Goal: Task Accomplishment & Management: Manage account settings

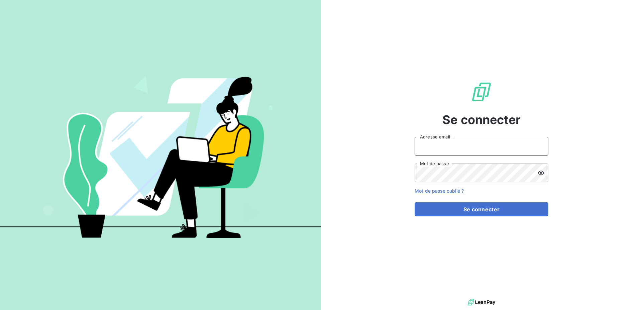
click at [442, 145] on input "Adresse email" at bounding box center [481, 146] width 134 height 19
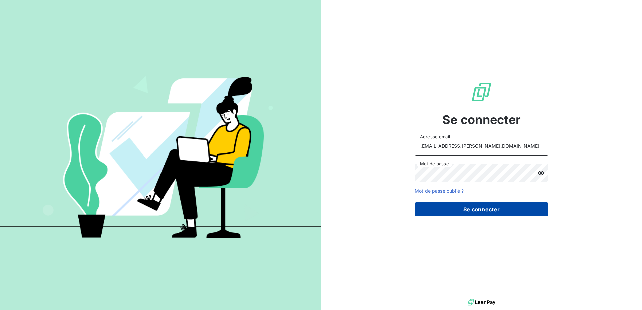
type input "[EMAIL_ADDRESS][PERSON_NAME][DOMAIN_NAME]"
click at [456, 210] on button "Se connecter" at bounding box center [481, 209] width 134 height 14
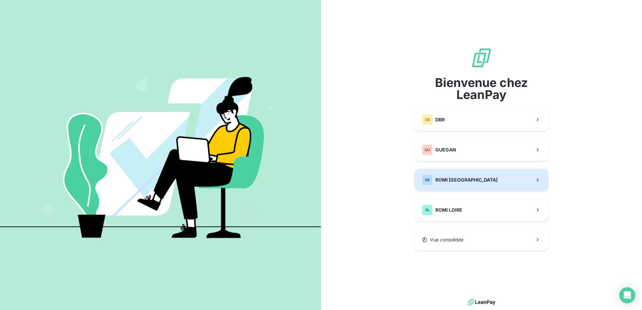
click at [460, 180] on span "ROMI [GEOGRAPHIC_DATA]" at bounding box center [466, 179] width 62 height 7
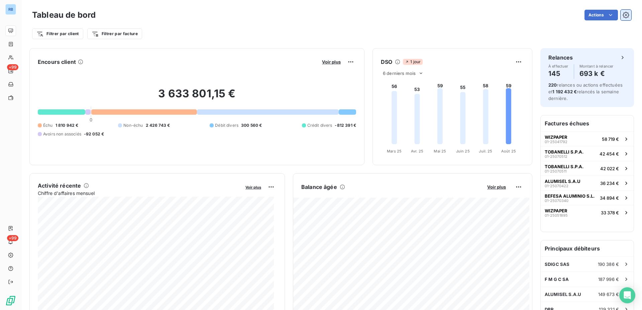
click at [623, 17] on button "button" at bounding box center [625, 15] width 11 height 11
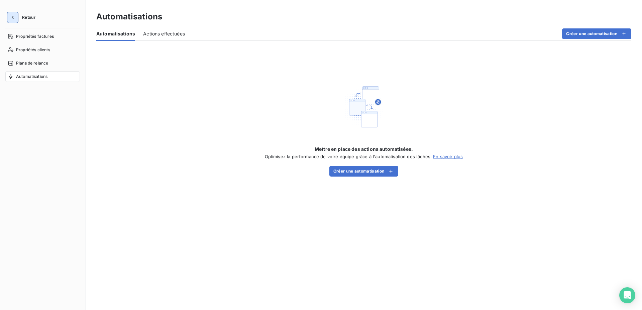
click at [12, 20] on icon "button" at bounding box center [12, 17] width 7 height 7
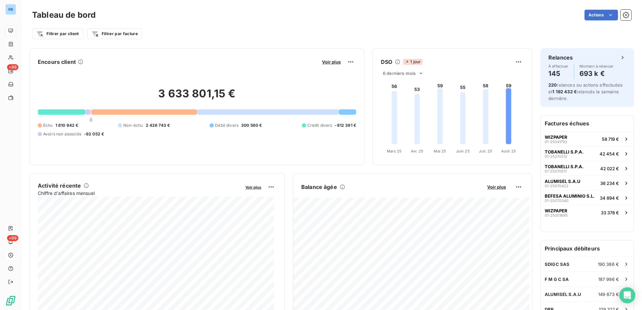
click at [10, 256] on icon at bounding box center [10, 254] width 5 height 5
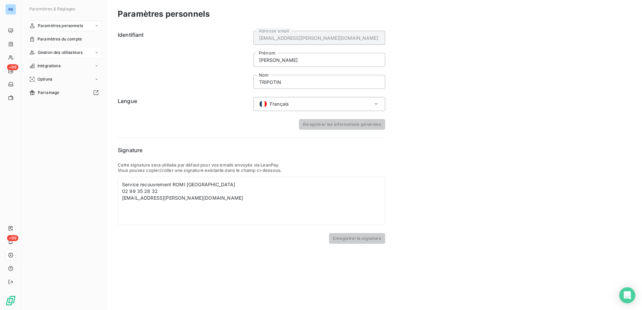
click at [71, 53] on span "Gestion des utilisateurs" at bounding box center [60, 52] width 45 height 6
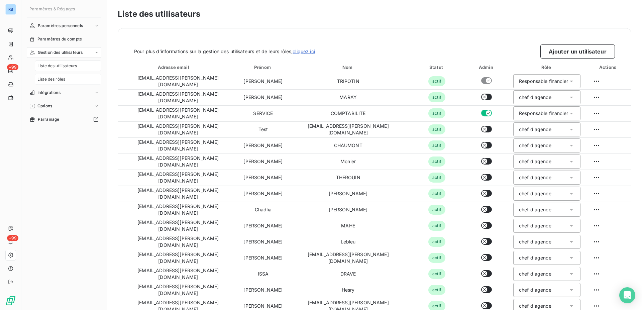
click at [57, 79] on span "Liste des rôles" at bounding box center [51, 79] width 28 height 6
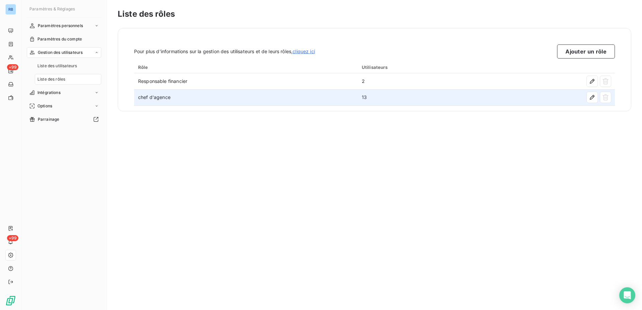
click at [198, 99] on td "chef d'agence" at bounding box center [246, 97] width 224 height 16
click at [591, 96] on icon "button" at bounding box center [591, 97] width 7 height 7
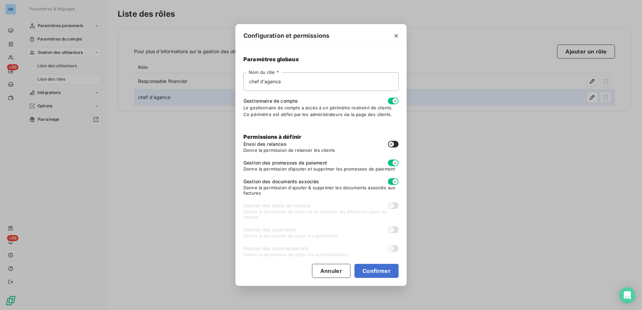
click at [390, 144] on icon "button" at bounding box center [390, 143] width 5 height 5
click at [364, 272] on button "Confirmer" at bounding box center [376, 271] width 44 height 14
checkbox input "true"
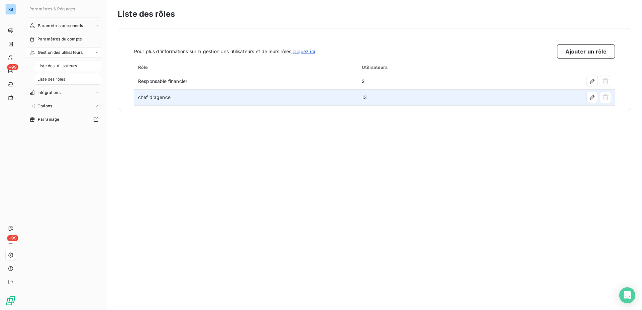
click at [63, 66] on span "Liste des utilisateurs" at bounding box center [56, 66] width 39 height 6
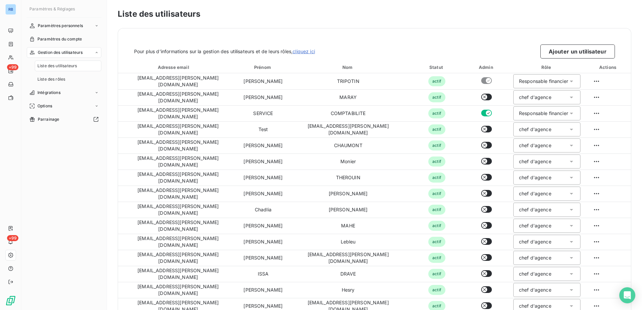
click at [63, 53] on span "Gestion des utilisateurs" at bounding box center [60, 52] width 45 height 6
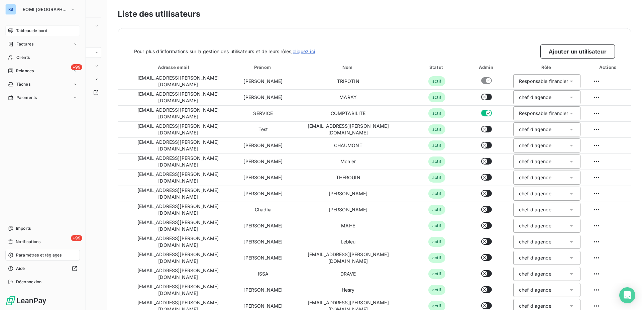
click at [21, 31] on span "Tableau de bord" at bounding box center [31, 31] width 31 height 6
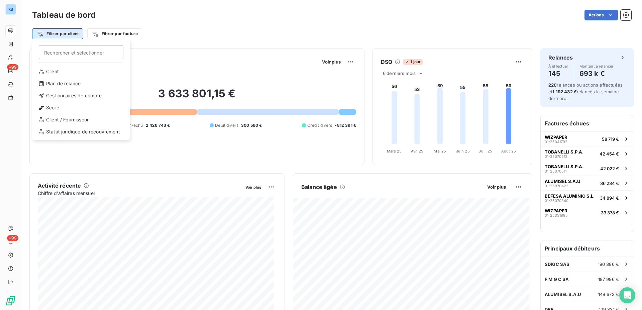
click at [40, 33] on html "RB +99 +99 Tableau de bord Actions Filtrer par client Rechercher et sélectionne…" at bounding box center [321, 155] width 642 height 310
click at [62, 96] on div "Gestionnaires de compte" at bounding box center [81, 95] width 93 height 11
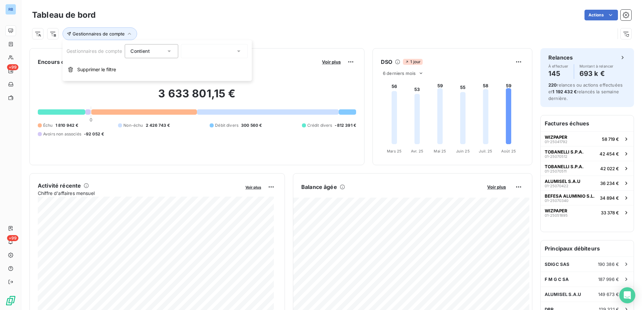
click at [240, 50] on icon at bounding box center [238, 51] width 3 height 2
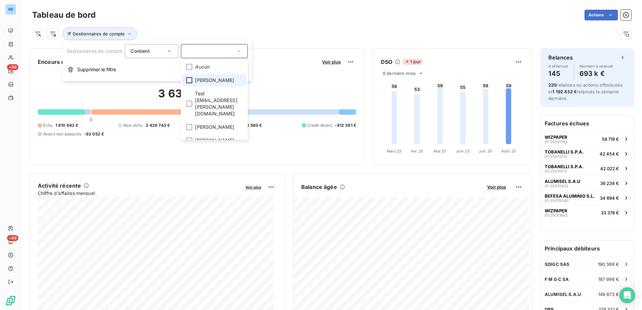
click at [191, 80] on div at bounding box center [189, 80] width 6 height 6
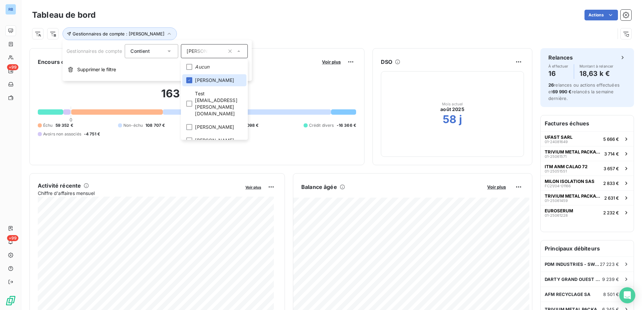
click at [146, 151] on div "163 040,06 € 0 Échu 59 352 € Non-échu 108 707 € Débit divers 16 098 € Crédit di…" at bounding box center [197, 112] width 318 height 90
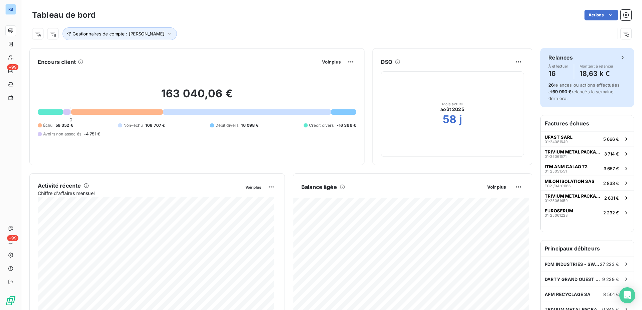
click at [549, 74] on h4 "16" at bounding box center [558, 73] width 20 height 11
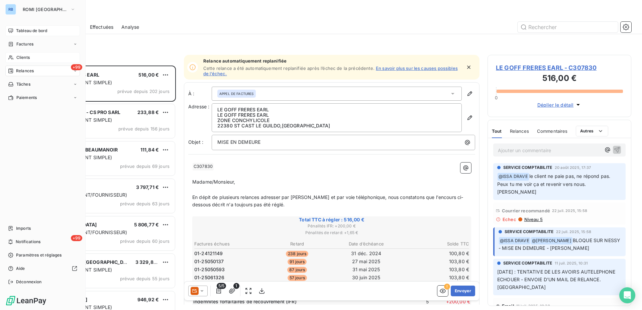
click at [24, 59] on span "Clients" at bounding box center [22, 57] width 13 height 6
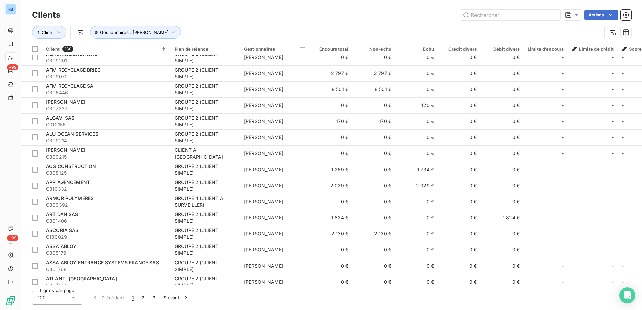
scroll to position [136, 0]
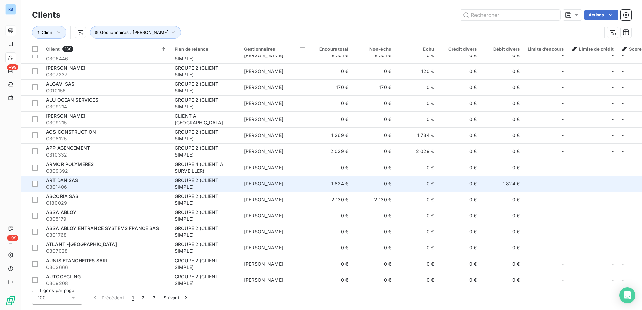
click at [75, 181] on span "ART DAN SAS" at bounding box center [62, 180] width 32 height 6
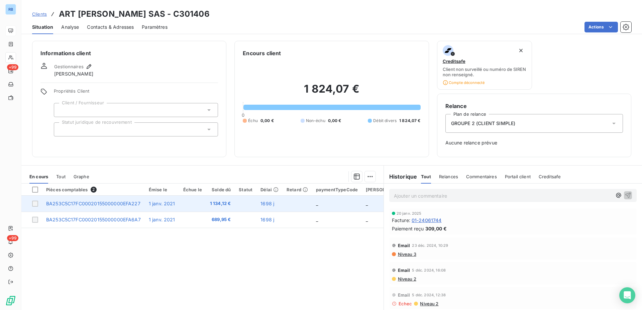
click at [218, 206] on span "1 134,12 €" at bounding box center [220, 203] width 21 height 7
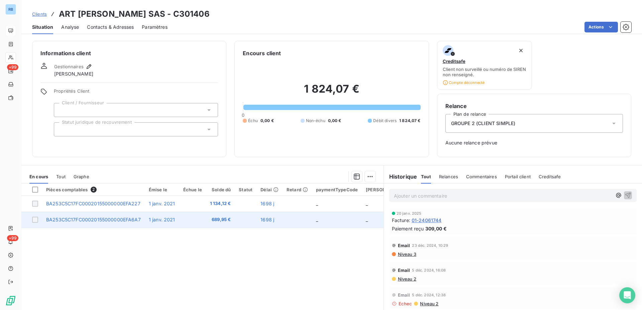
click at [214, 221] on span "689,95 €" at bounding box center [220, 219] width 21 height 7
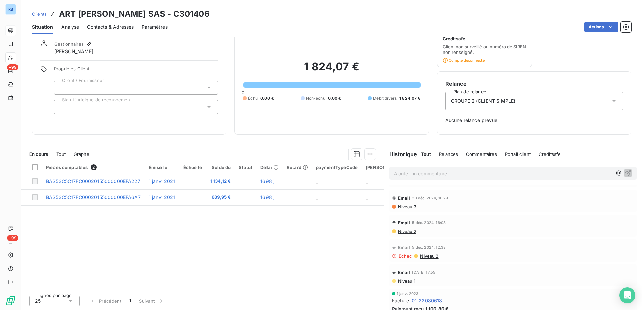
scroll to position [34, 0]
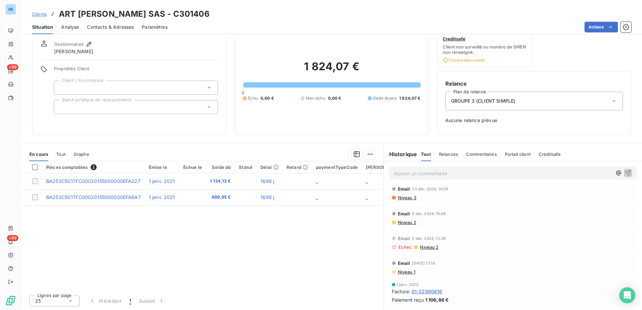
click at [425, 248] on span "Niveau 2" at bounding box center [428, 246] width 19 height 5
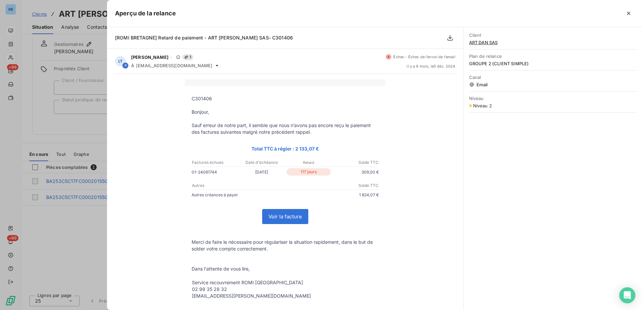
click at [82, 79] on div at bounding box center [321, 155] width 642 height 310
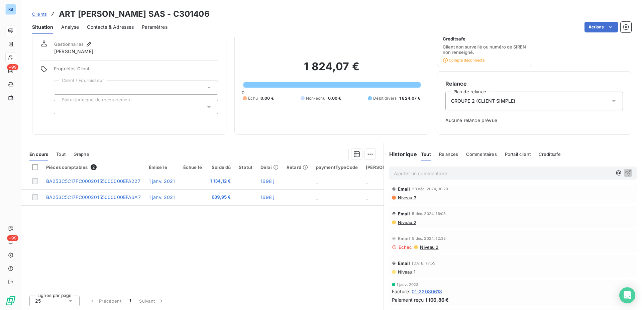
scroll to position [0, 0]
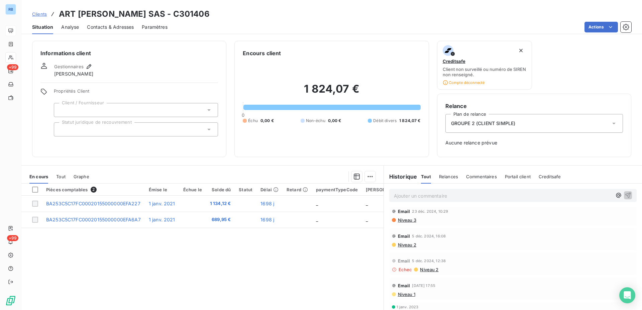
click at [36, 29] on span "Situation" at bounding box center [42, 27] width 21 height 7
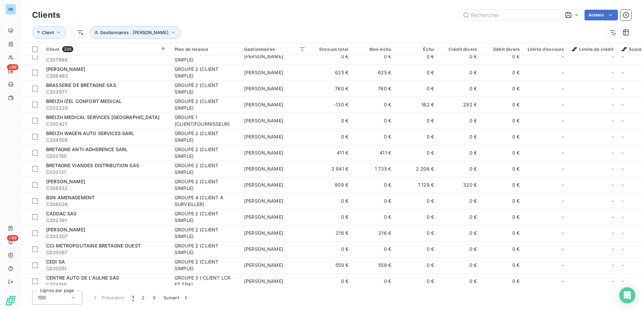
scroll to position [506, 0]
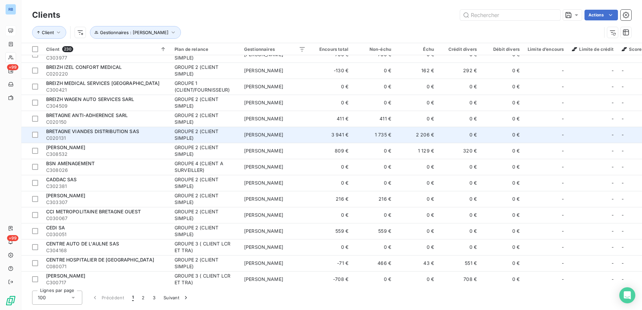
click at [419, 135] on td "2 206 €" at bounding box center [416, 135] width 43 height 16
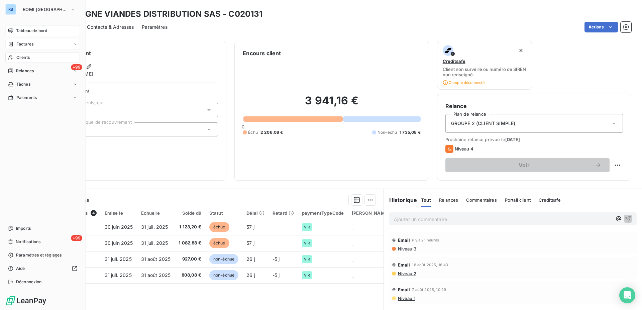
click at [18, 47] on div "Factures" at bounding box center [42, 44] width 75 height 11
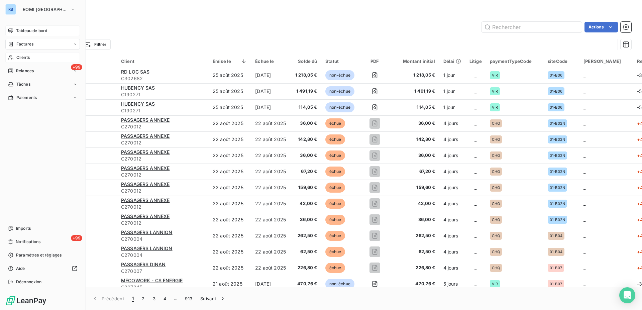
click at [20, 28] on span "Tableau de bord" at bounding box center [31, 31] width 31 height 6
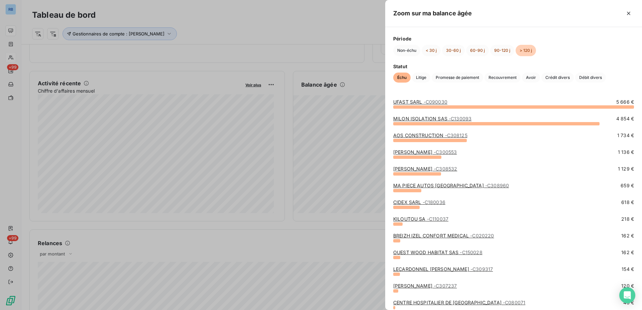
scroll to position [34, 0]
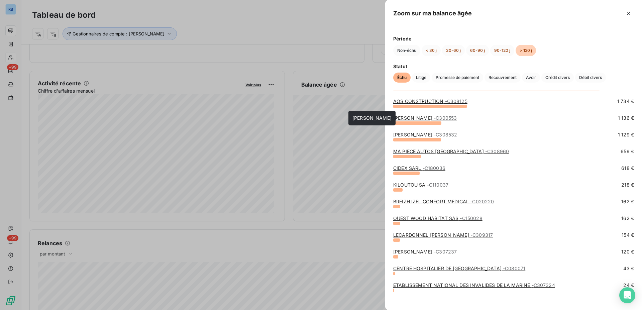
click at [416, 118] on link "VALDELIA SAS - C300553" at bounding box center [424, 118] width 63 height 6
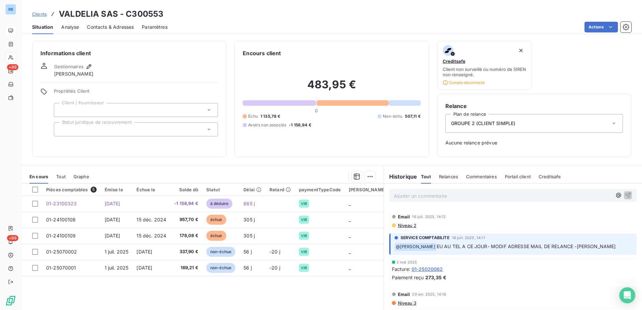
click at [462, 145] on span "Aucune relance prévue" at bounding box center [533, 142] width 177 height 7
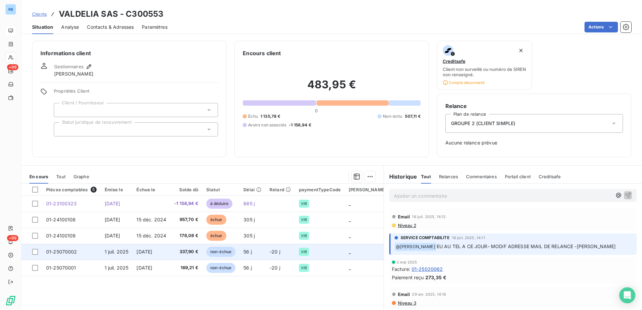
click at [114, 254] on span "1 juil. 2025" at bounding box center [117, 252] width 24 height 6
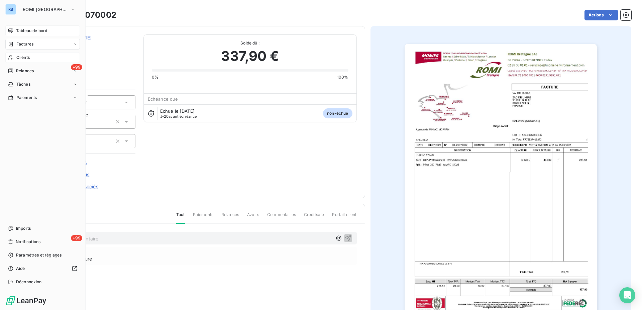
click at [20, 32] on span "Tableau de bord" at bounding box center [31, 31] width 31 height 6
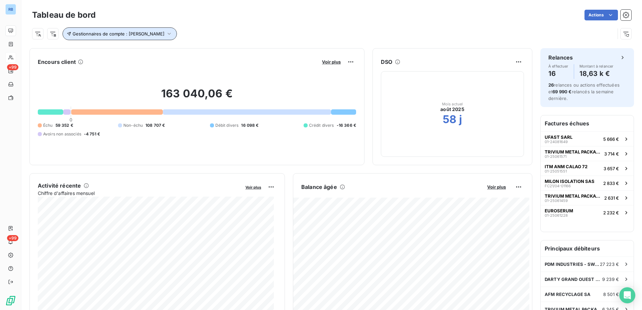
click at [166, 32] on icon "button" at bounding box center [169, 33] width 7 height 7
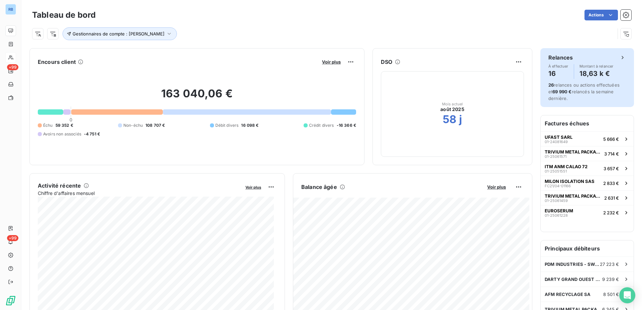
click at [552, 93] on span "69 990 €" at bounding box center [561, 91] width 19 height 5
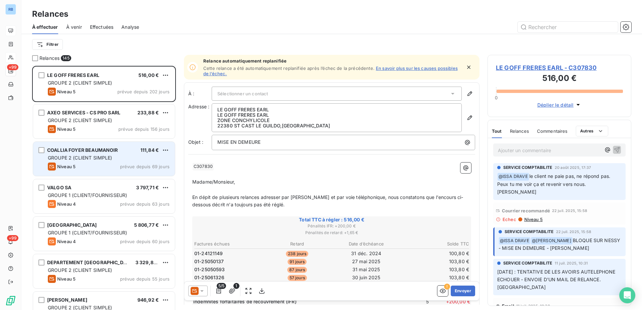
scroll to position [34, 0]
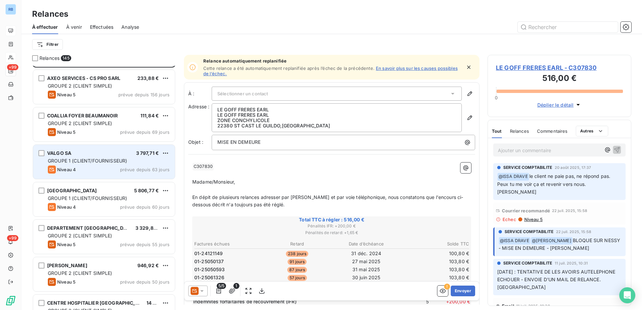
click at [94, 160] on span "GROUPE 1 (CLIENT/FOURNISSEUR)" at bounding box center [87, 161] width 79 height 6
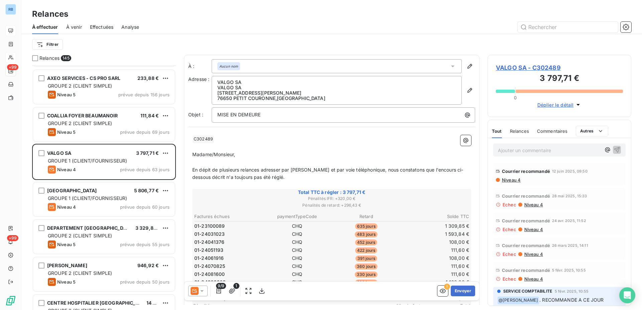
click at [512, 181] on span "Niveau 4" at bounding box center [510, 179] width 19 height 5
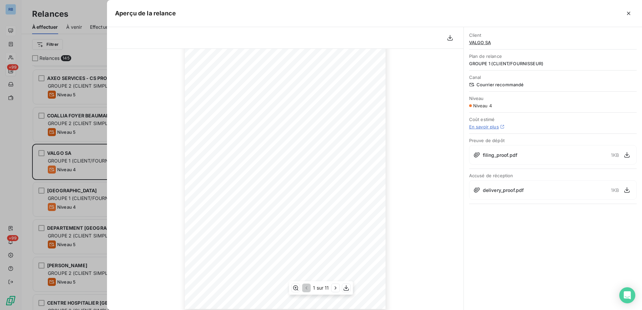
scroll to position [62, 0]
click at [96, 151] on div at bounding box center [321, 155] width 642 height 310
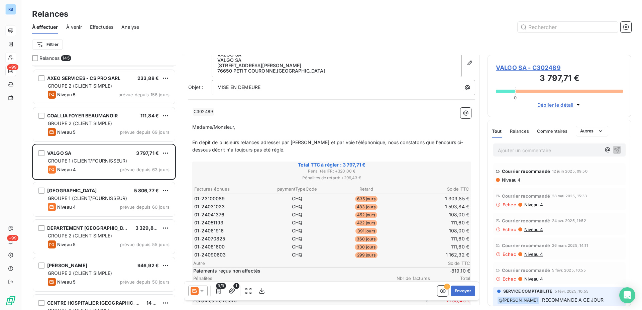
scroll to position [0, 0]
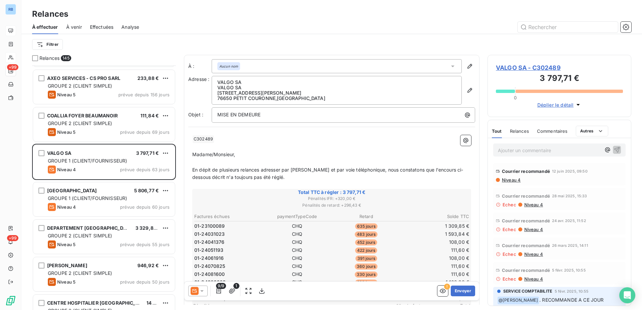
click at [516, 70] on span "VALGO SA - C302489" at bounding box center [559, 67] width 127 height 9
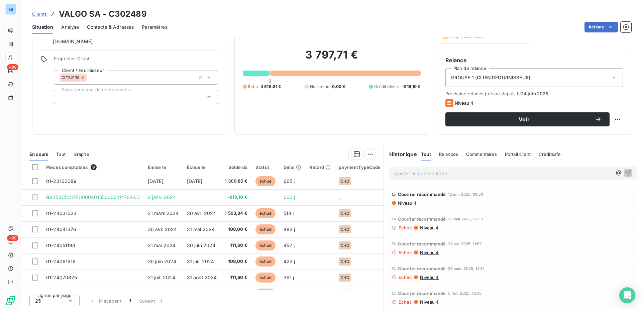
click at [99, 27] on span "Contacts & Adresses" at bounding box center [110, 27] width 47 height 7
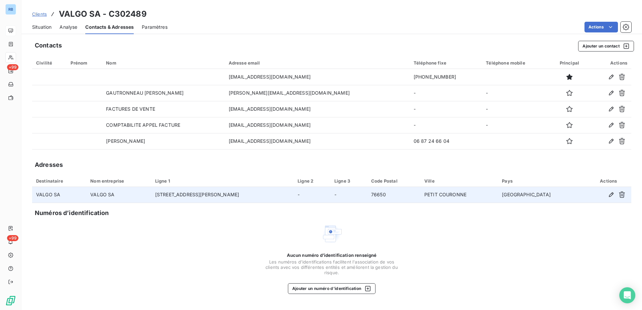
click at [418, 194] on td "76650" at bounding box center [393, 195] width 53 height 16
click at [198, 194] on td "[STREET_ADDRESS][PERSON_NAME]" at bounding box center [222, 195] width 142 height 16
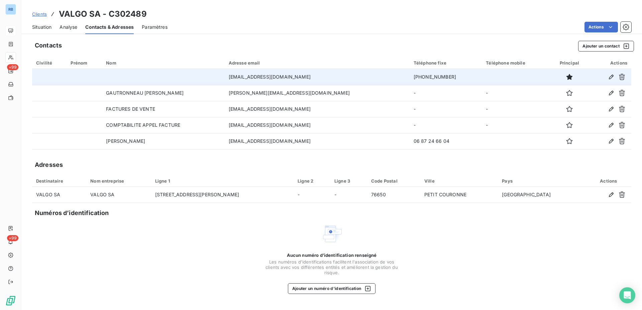
click at [181, 82] on td at bounding box center [163, 77] width 122 height 16
